Goal: Find specific page/section: Find specific page/section

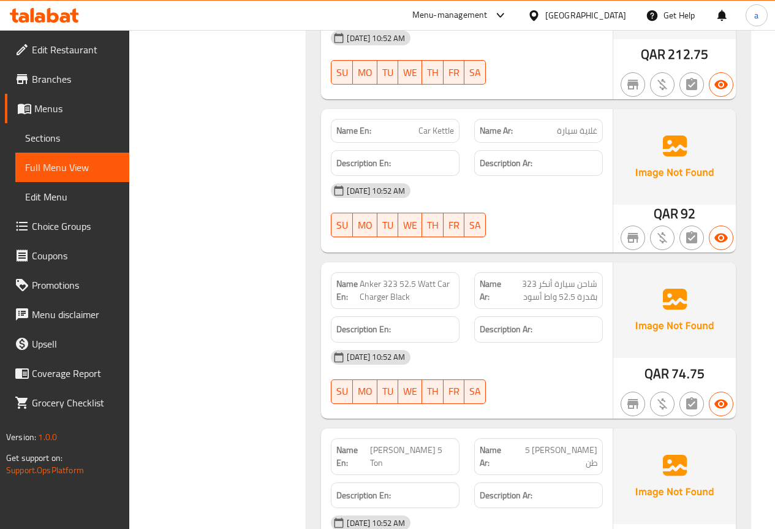
scroll to position [21297, 0]
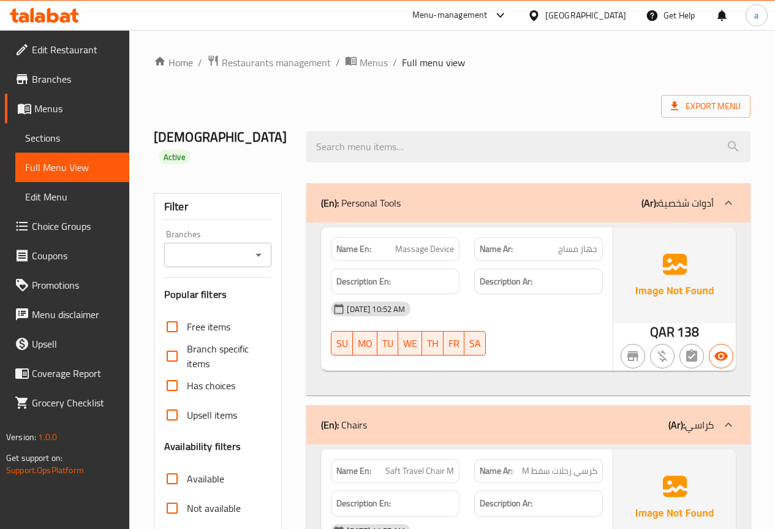
click at [75, 111] on span "Menus" at bounding box center [76, 108] width 85 height 15
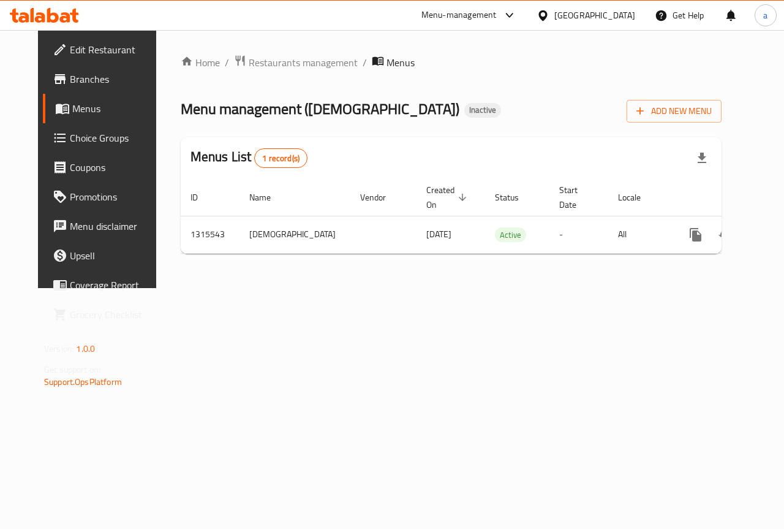
scroll to position [0, 4]
drag, startPoint x: 620, startPoint y: 18, endPoint x: 612, endPoint y: 25, distance: 10.4
click at [620, 18] on div "[GEOGRAPHIC_DATA]" at bounding box center [594, 15] width 81 height 13
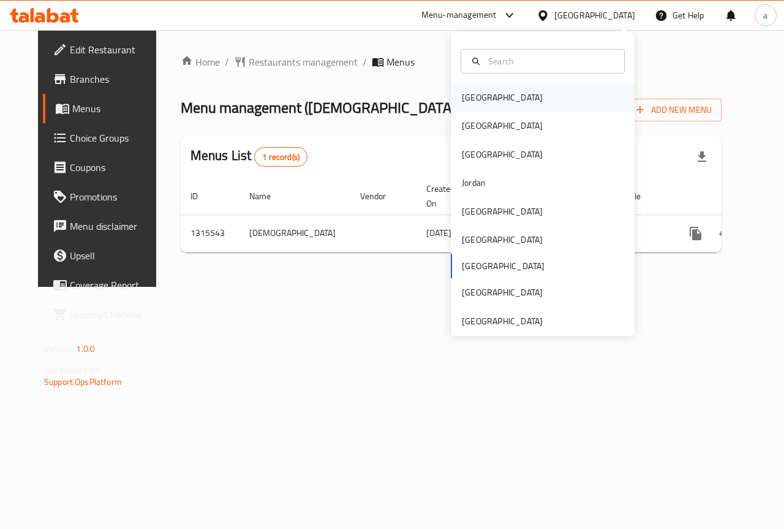
click at [479, 99] on div "Bahrain" at bounding box center [502, 97] width 81 height 13
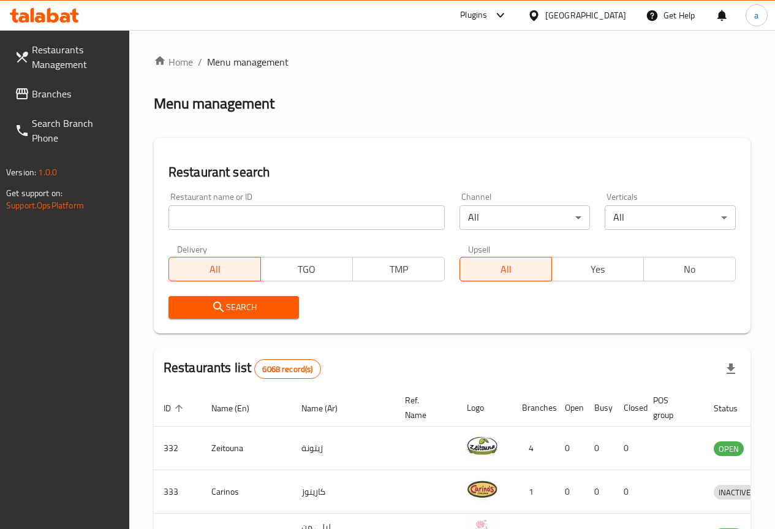
click at [508, 18] on icon at bounding box center [500, 15] width 15 height 15
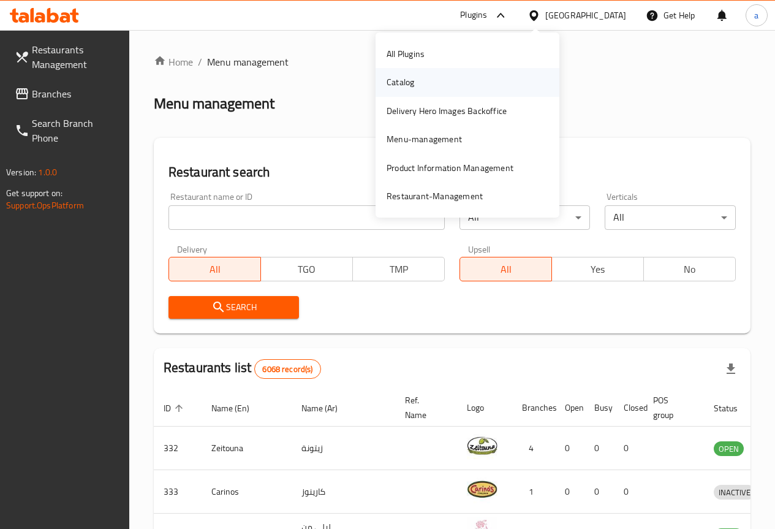
click at [424, 80] on div "Catalog" at bounding box center [467, 82] width 184 height 28
